Goal: Check status: Check status

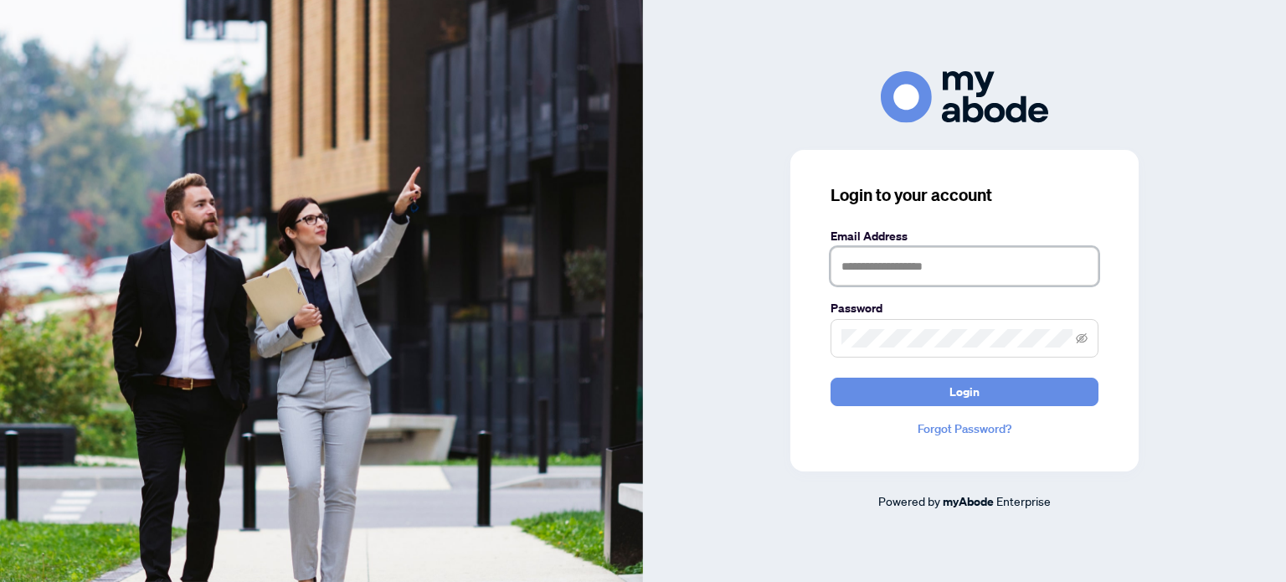
click at [916, 274] on input "text" at bounding box center [964, 266] width 268 height 38
type input "**********"
click at [830, 377] on button "Login" at bounding box center [964, 391] width 268 height 28
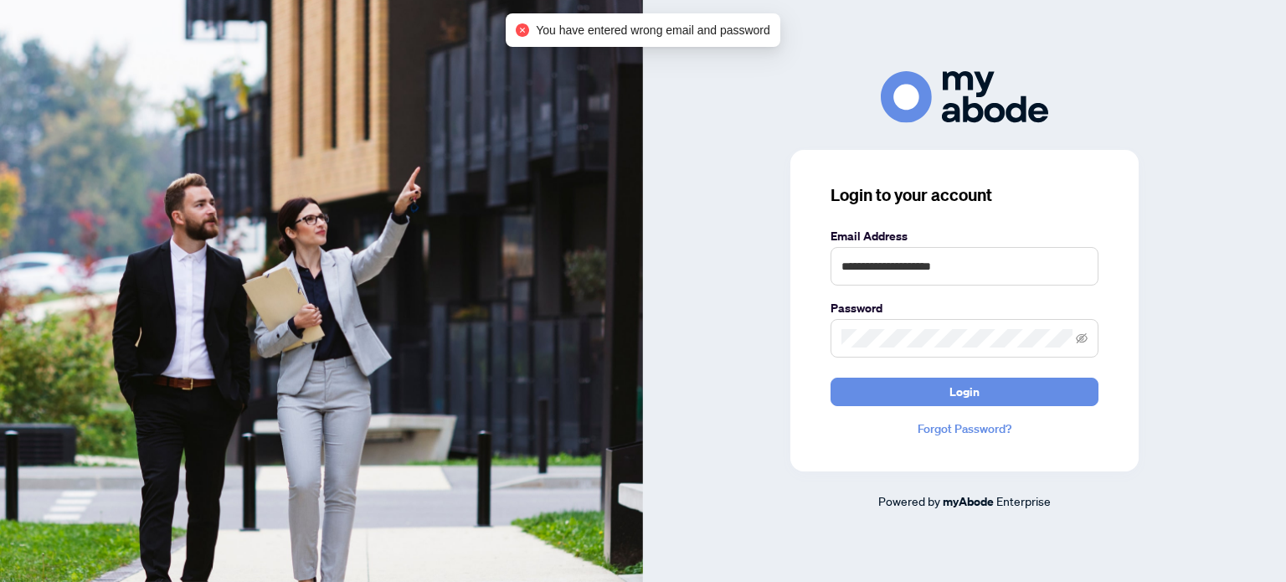
click at [994, 434] on link "Forgot Password?" at bounding box center [964, 428] width 268 height 18
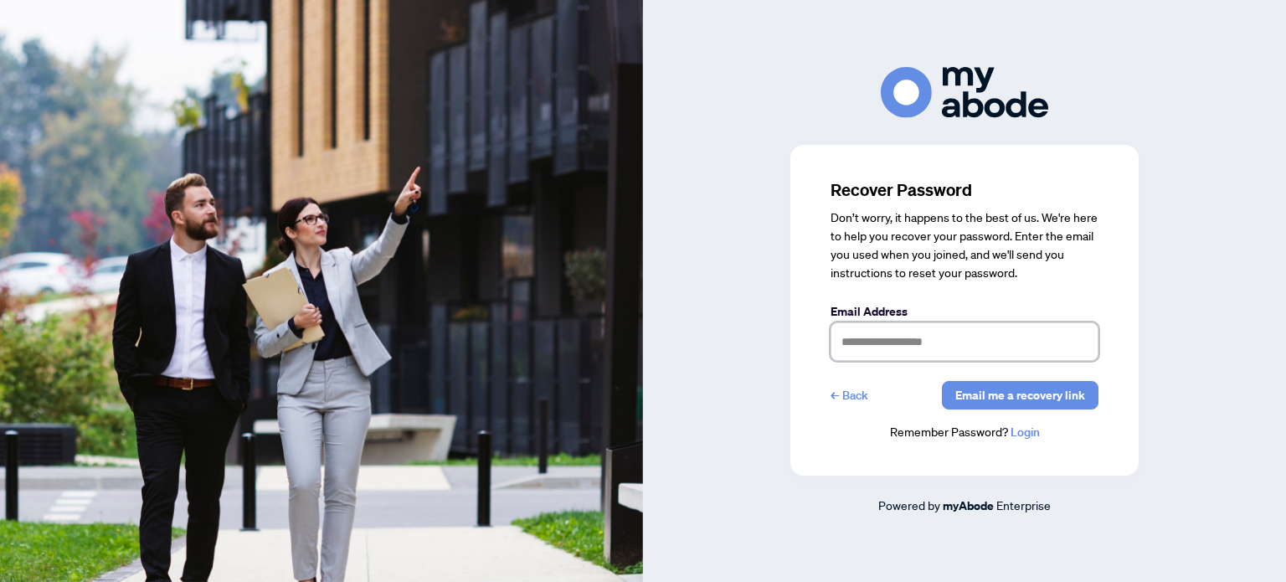
click at [892, 357] on input "text" at bounding box center [964, 341] width 268 height 38
type input "**********"
click at [1019, 398] on span "Email me a recovery link" at bounding box center [1020, 395] width 130 height 27
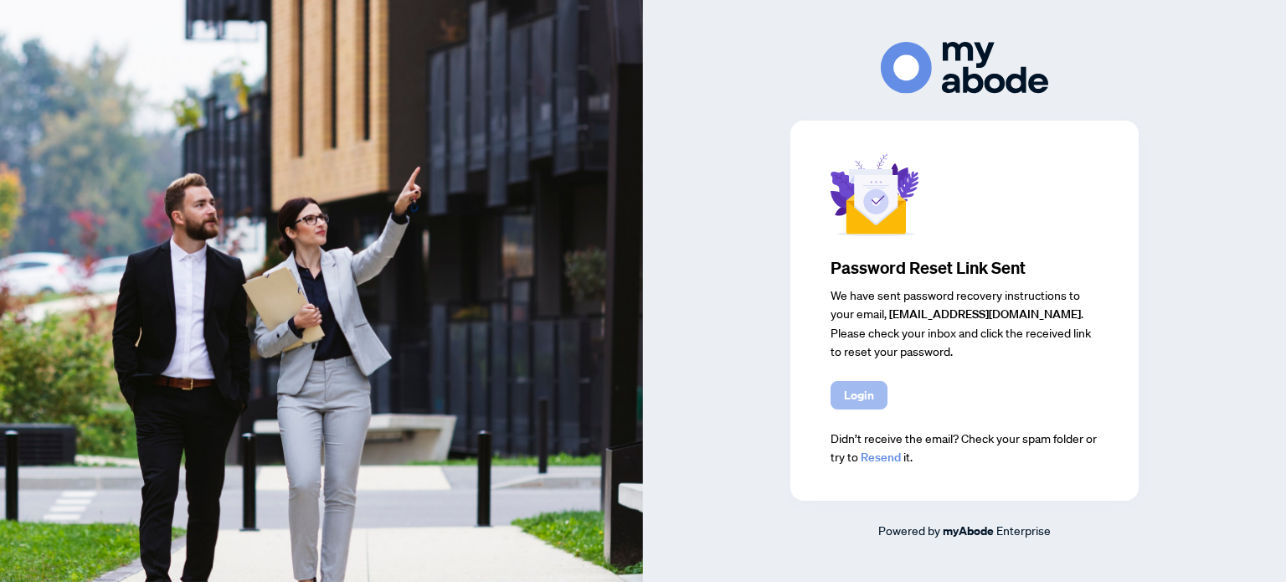
click at [852, 395] on span "Login" at bounding box center [859, 395] width 30 height 27
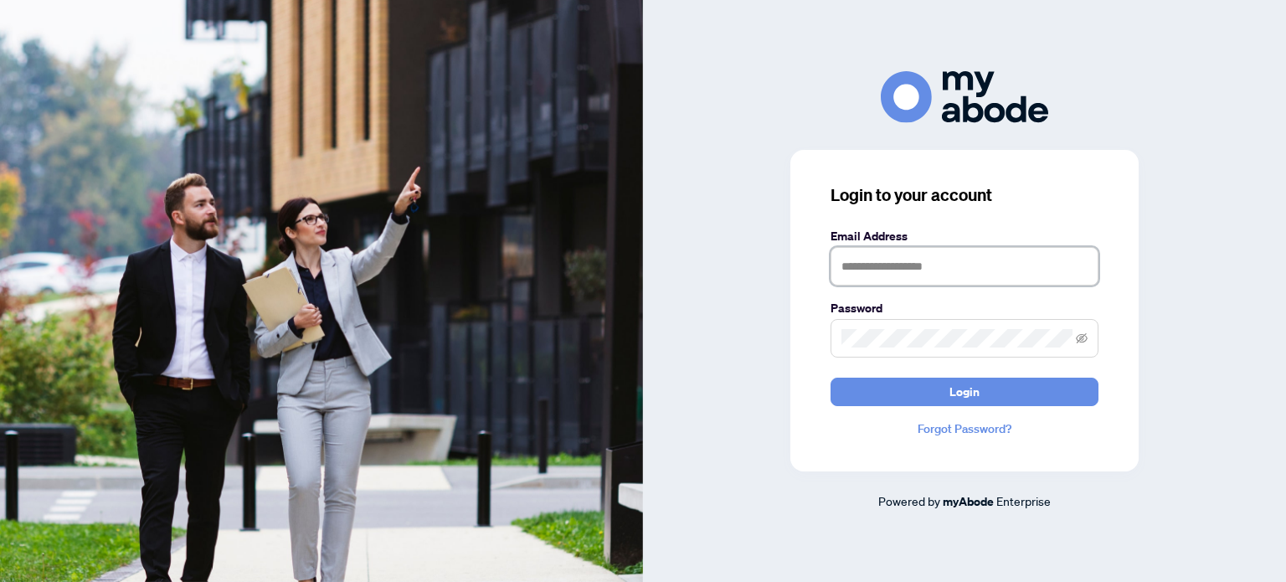
click at [902, 266] on input "text" at bounding box center [964, 266] width 268 height 38
type input "**********"
click at [830, 377] on button "Login" at bounding box center [964, 391] width 268 height 28
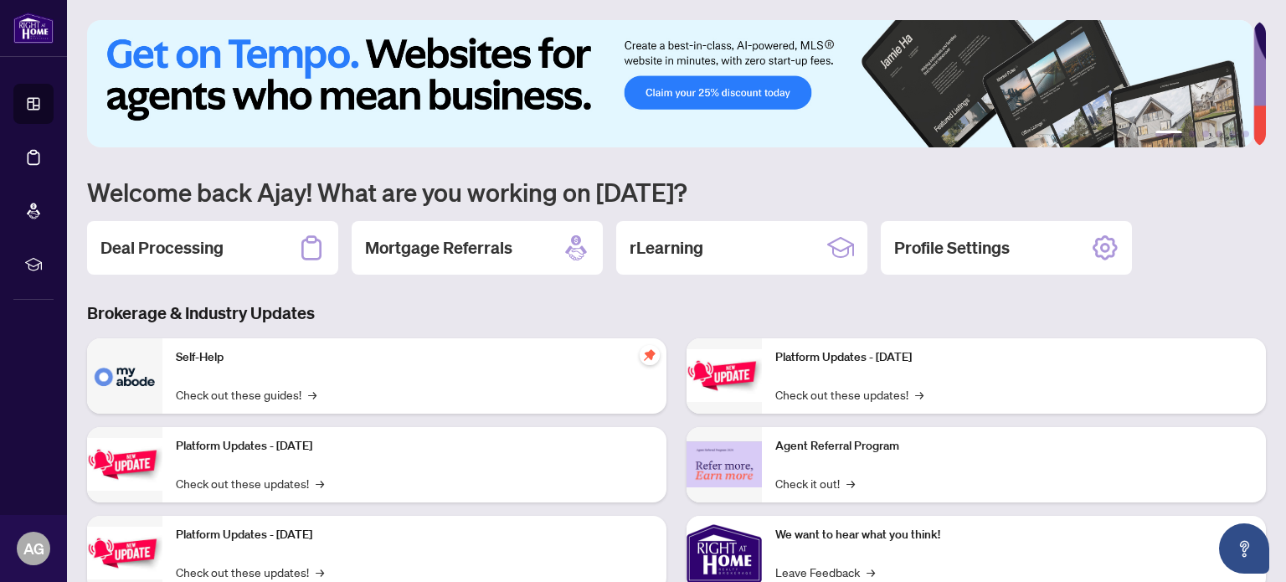
click at [208, 251] on h2 "Deal Processing" at bounding box center [161, 247] width 123 height 23
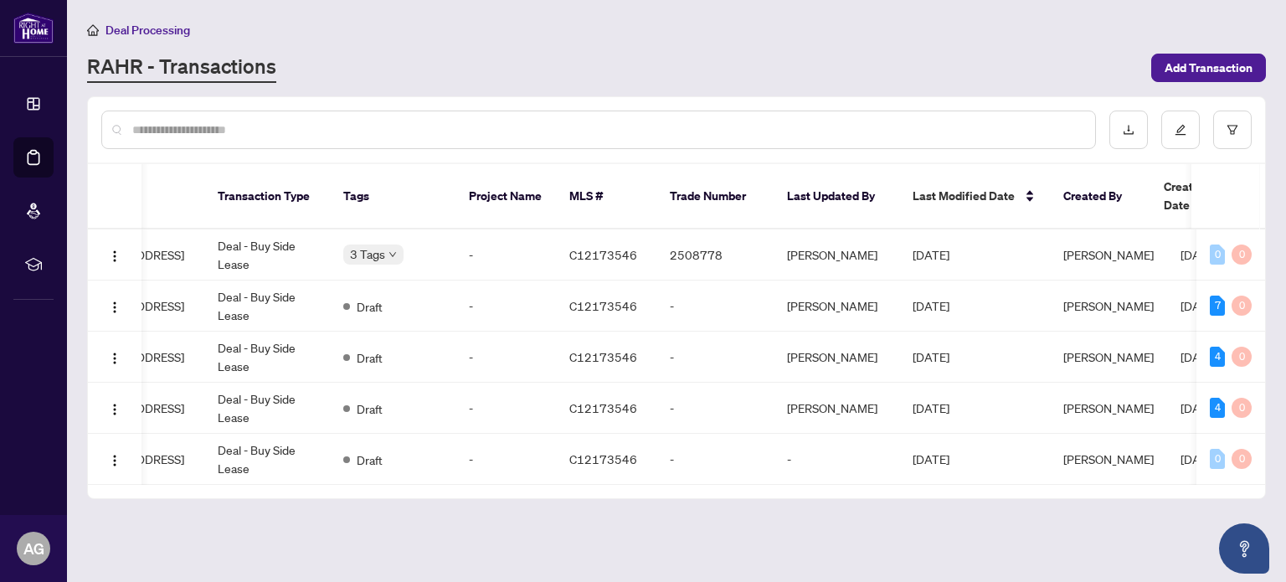
scroll to position [0, 309]
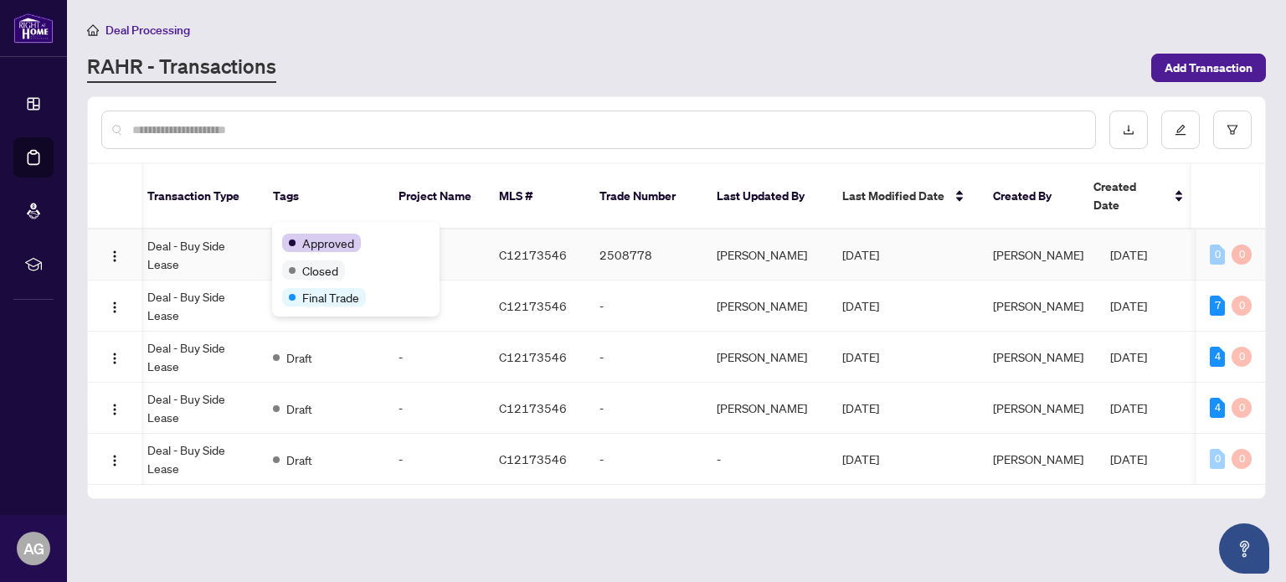
click at [319, 234] on span "Approved" at bounding box center [328, 243] width 52 height 18
click at [330, 295] on span "Final Trade" at bounding box center [330, 297] width 57 height 18
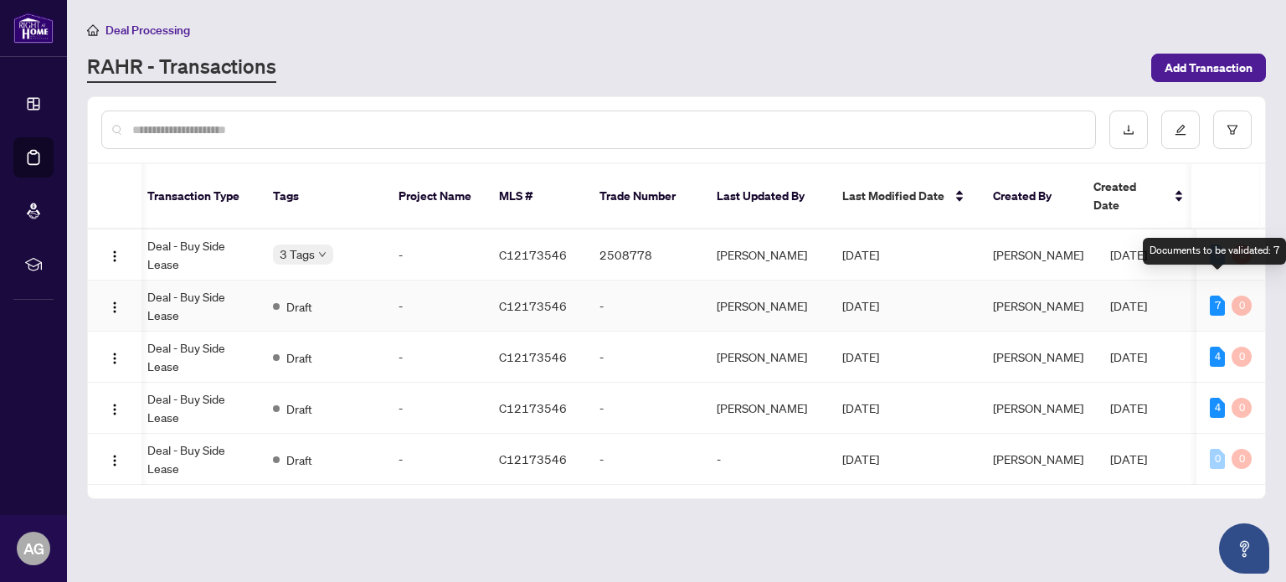
click at [1215, 295] on div "7" at bounding box center [1216, 305] width 15 height 20
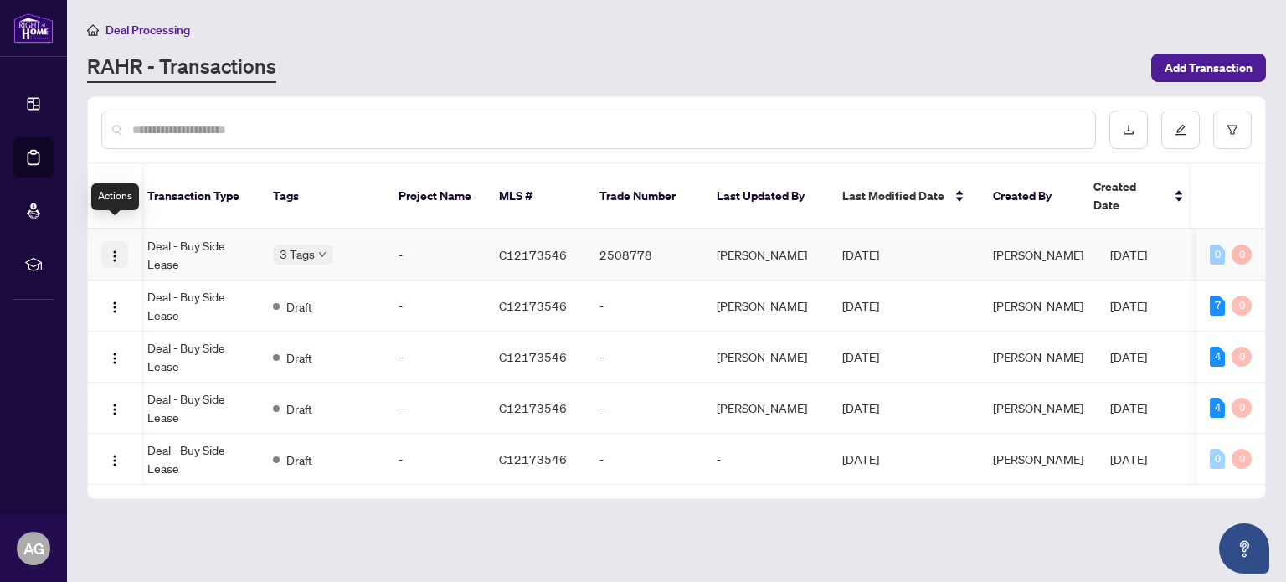
click at [115, 249] on img "button" at bounding box center [114, 255] width 13 height 13
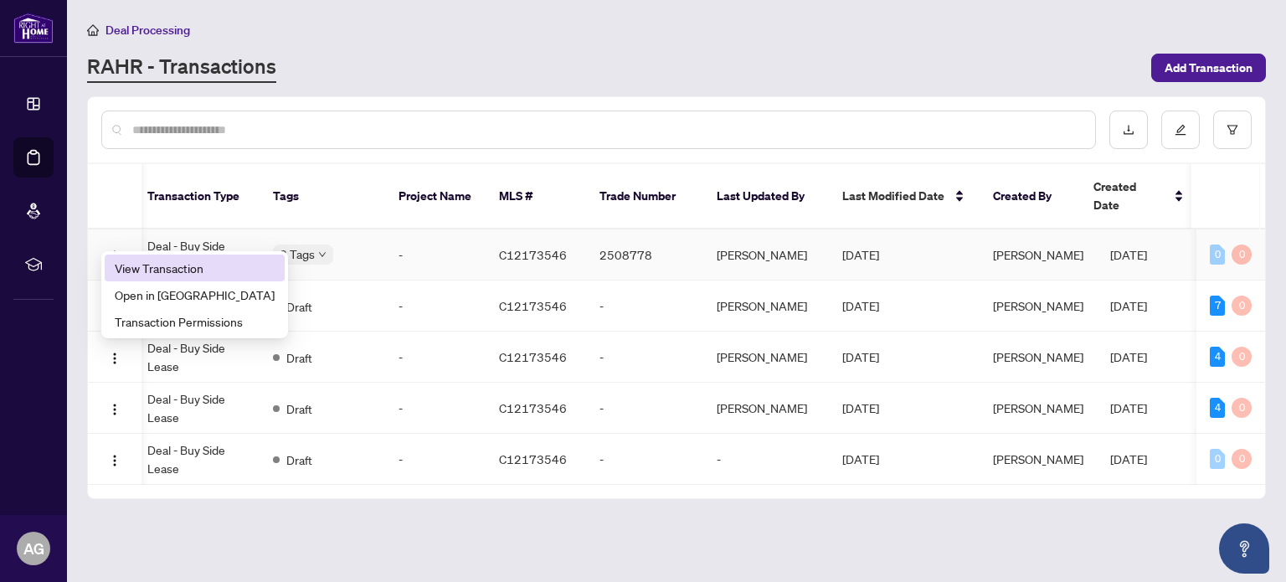
click at [137, 274] on span "View Transaction" at bounding box center [195, 268] width 160 height 18
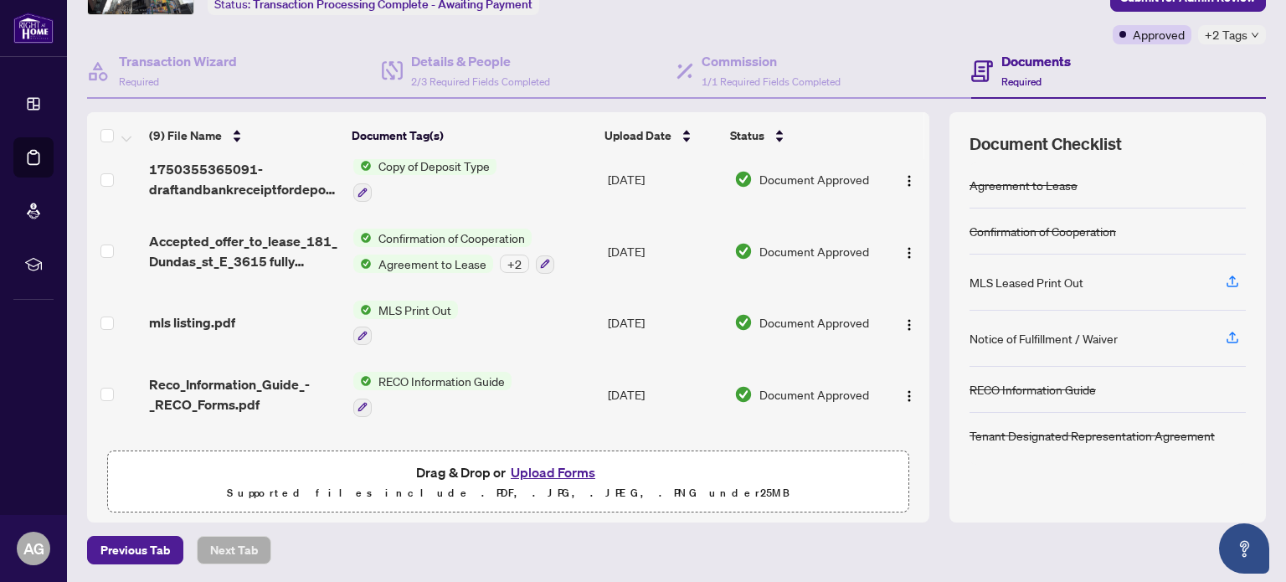
scroll to position [275, 0]
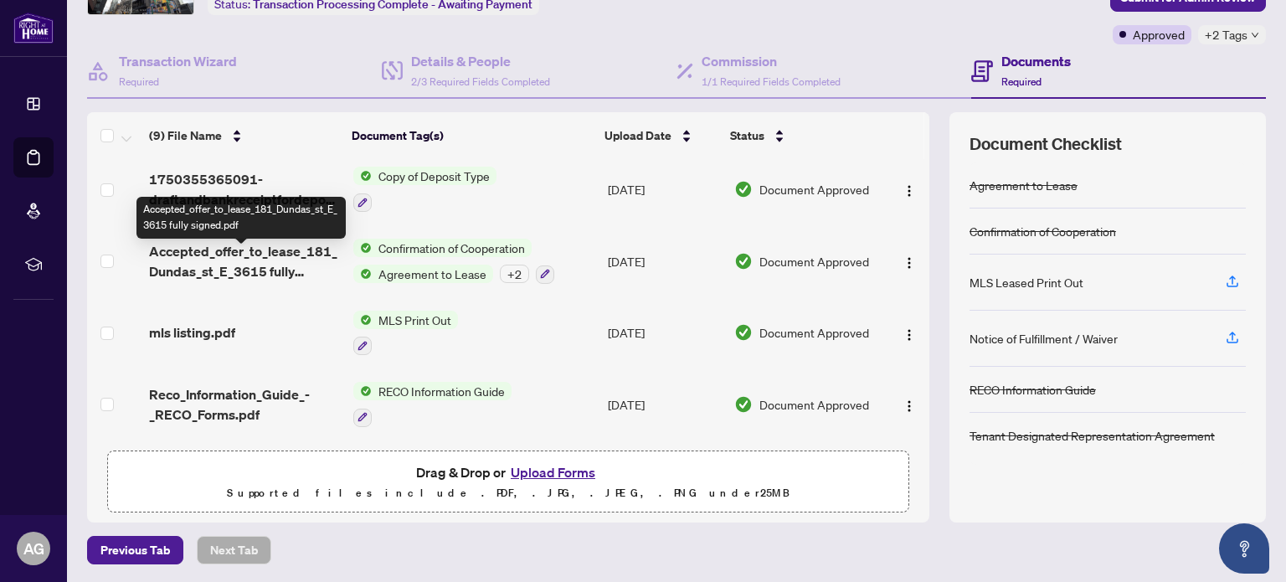
click at [180, 276] on span "Accepted_offer_to_lease_181_Dundas_st_E_3615 fully signed.pdf" at bounding box center [244, 261] width 190 height 40
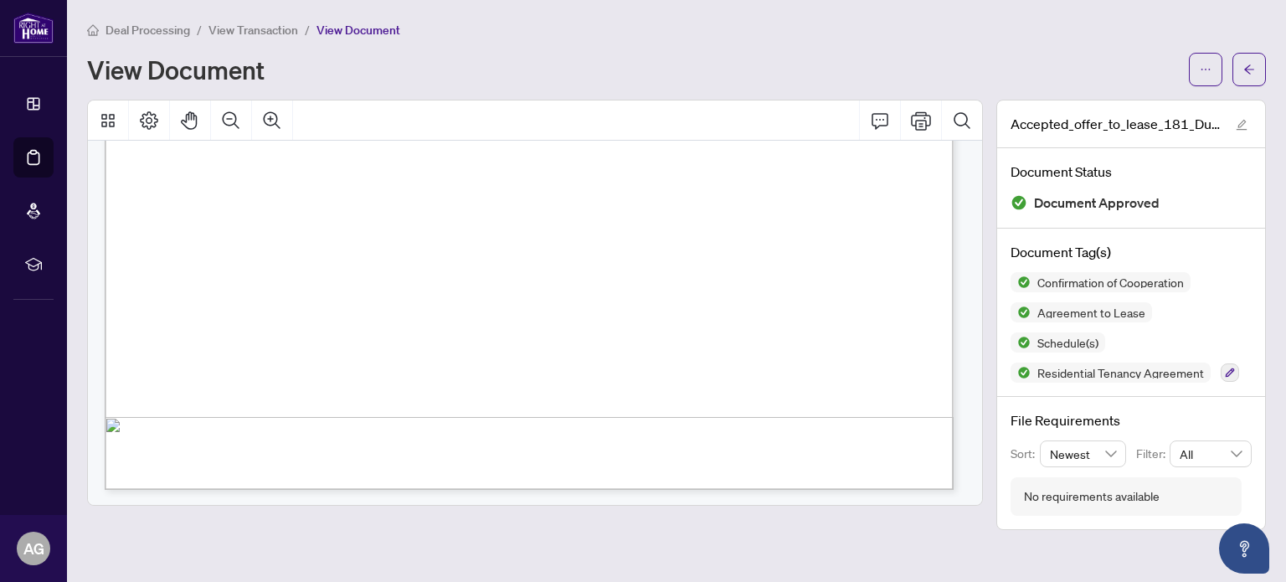
scroll to position [20825, 0]
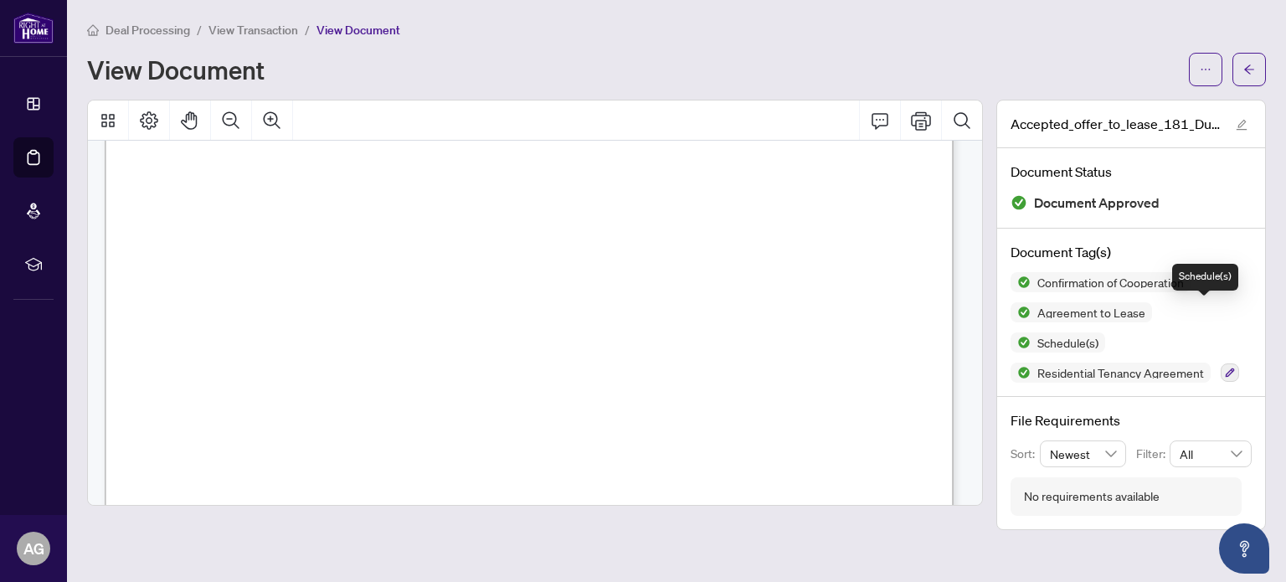
click at [1105, 336] on span "Schedule(s)" at bounding box center [1067, 342] width 74 height 12
